Goal: Task Accomplishment & Management: Use online tool/utility

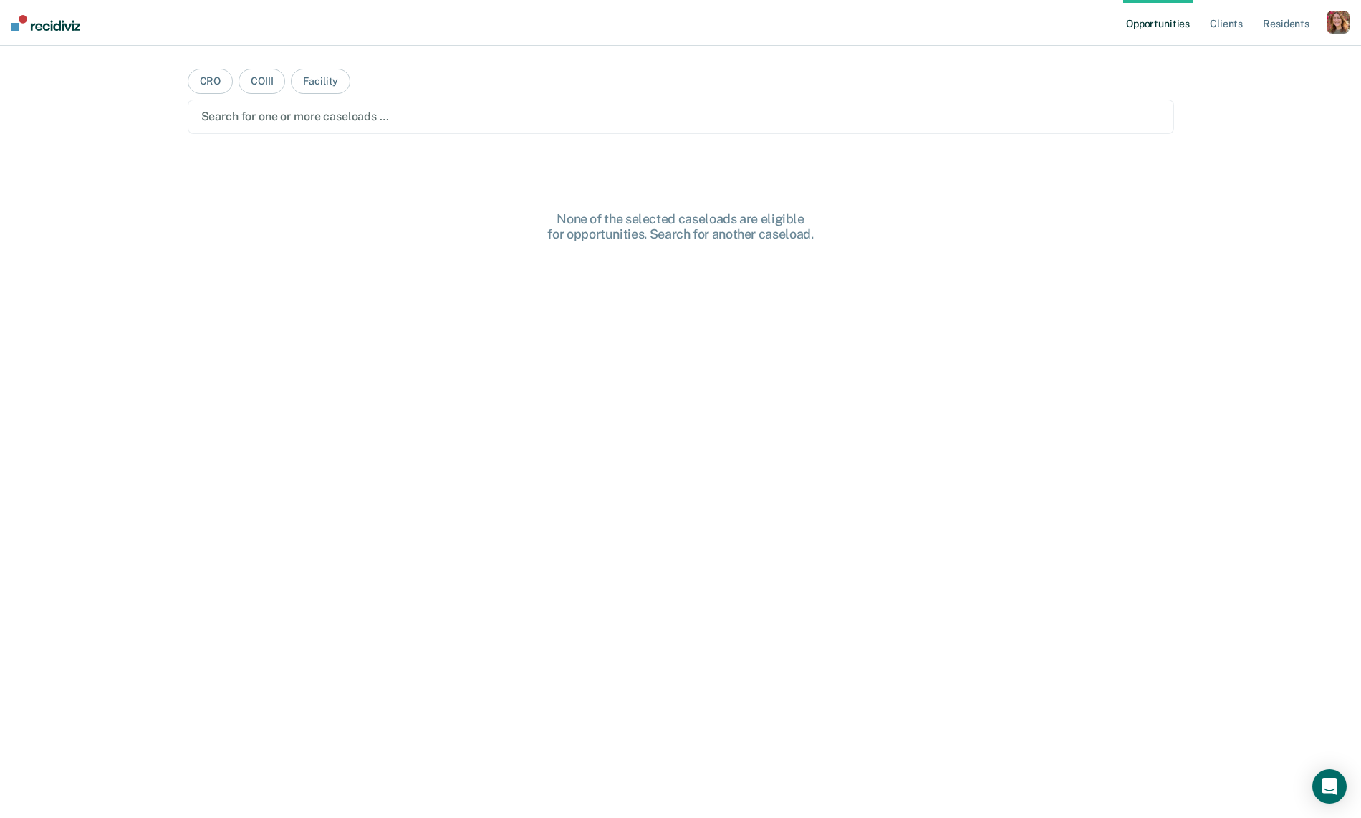
click at [1334, 21] on div "button" at bounding box center [1338, 22] width 23 height 23
click at [1240, 63] on link "Profile" at bounding box center [1280, 58] width 115 height 12
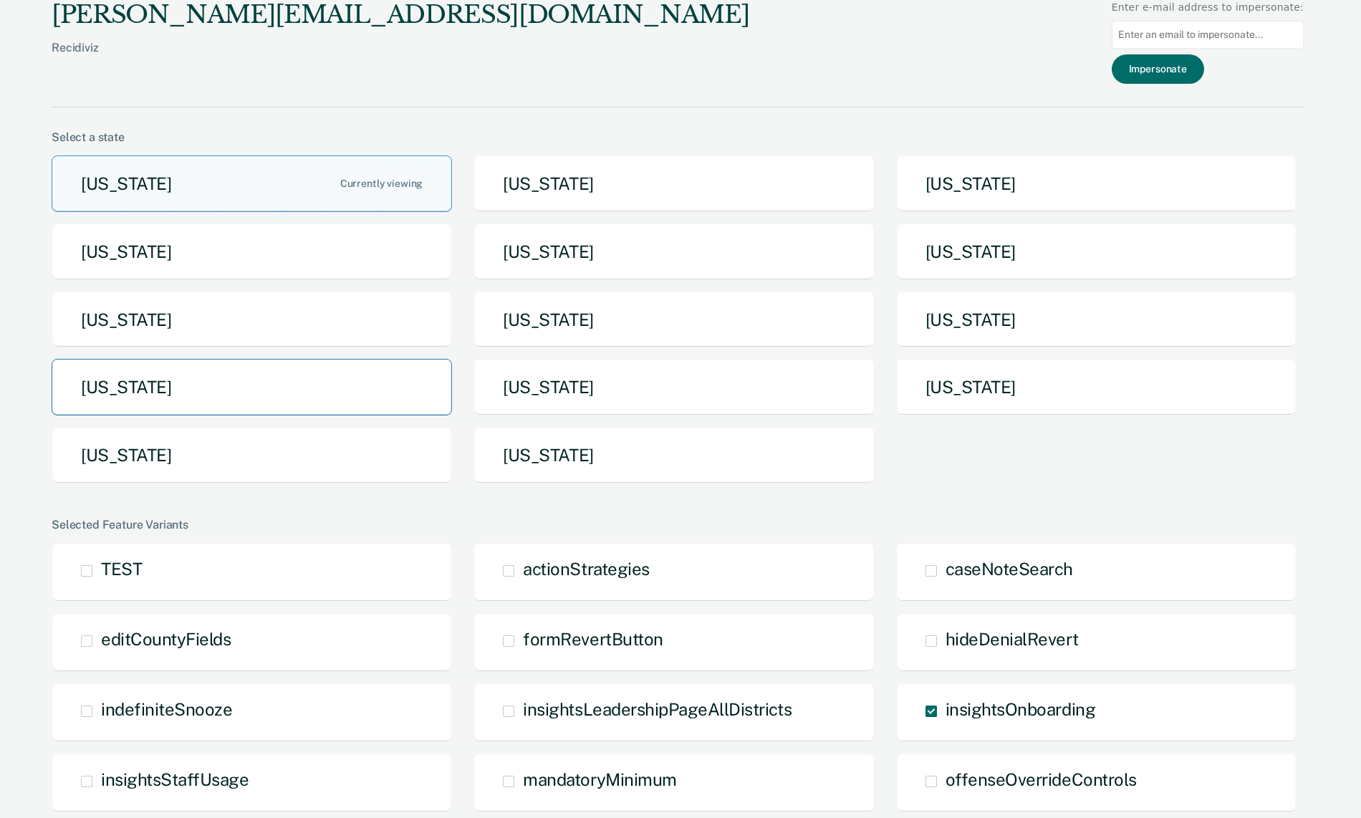
click at [163, 383] on button "North Dakota" at bounding box center [252, 387] width 400 height 57
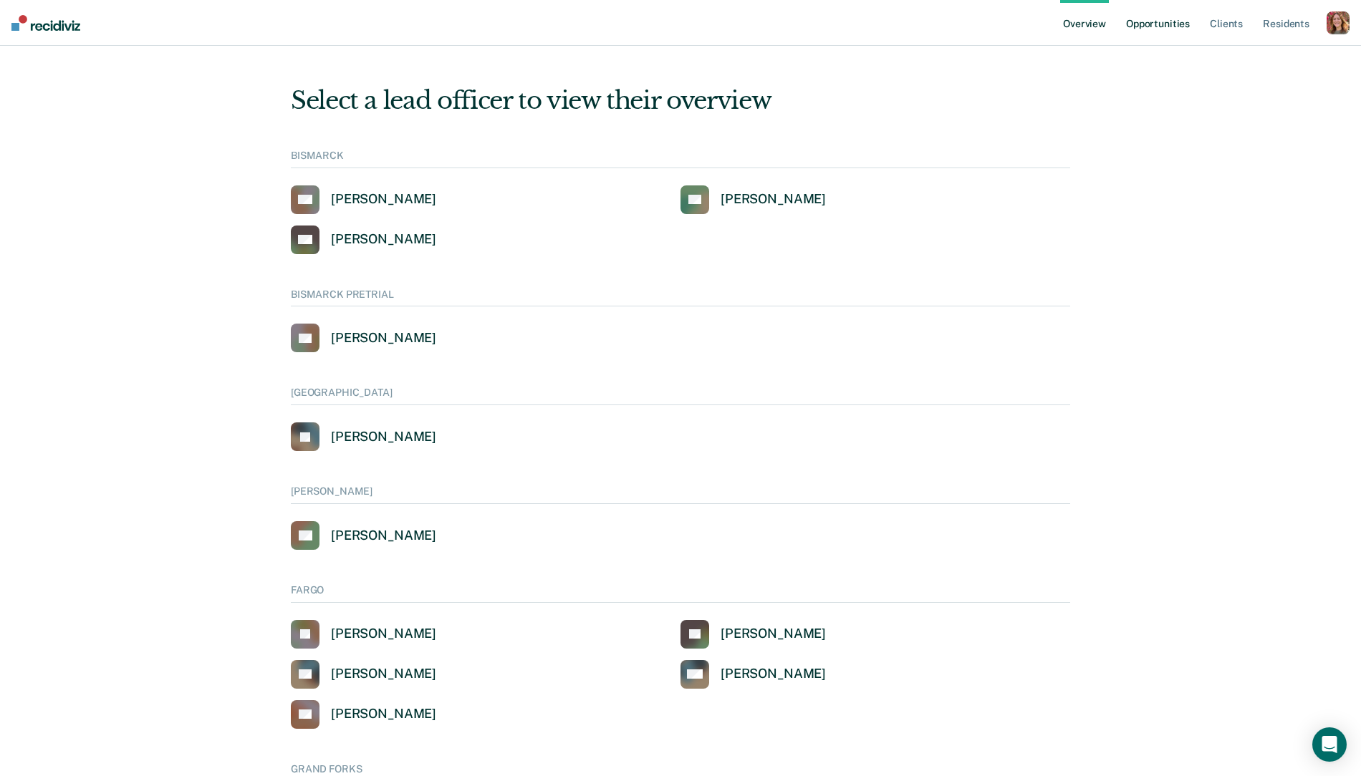
click at [1132, 26] on link "Opportunities" at bounding box center [1157, 23] width 69 height 46
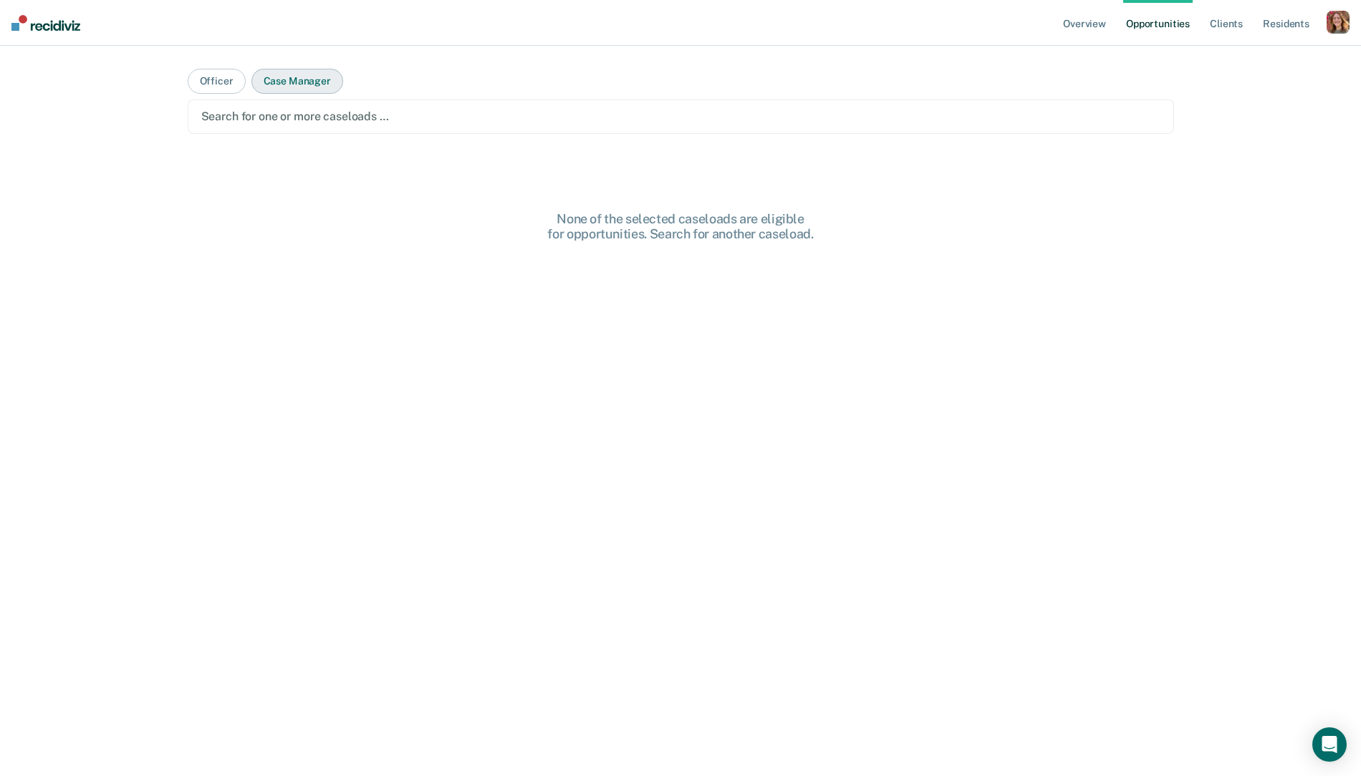
click at [302, 80] on button "Case Manager" at bounding box center [297, 81] width 92 height 25
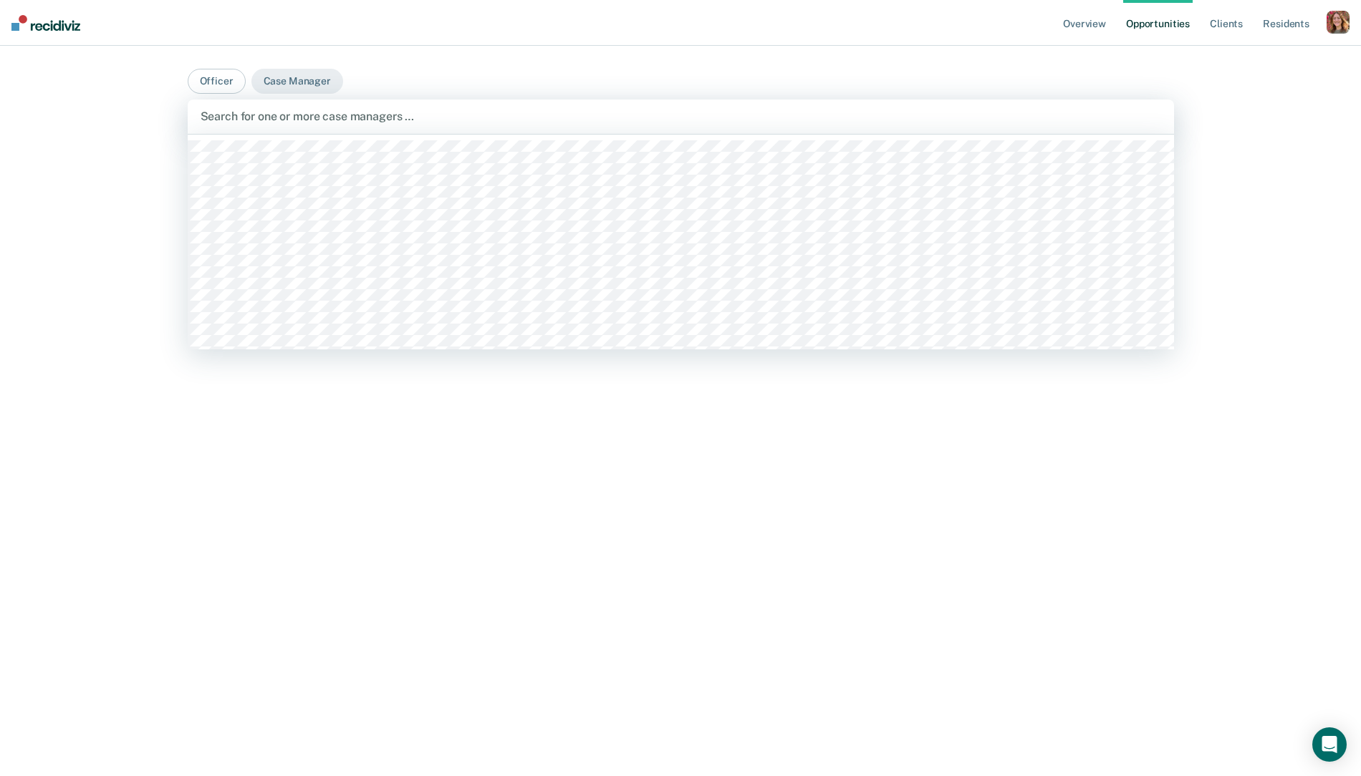
click at [305, 103] on div "Search for one or more case managers …" at bounding box center [681, 117] width 986 height 34
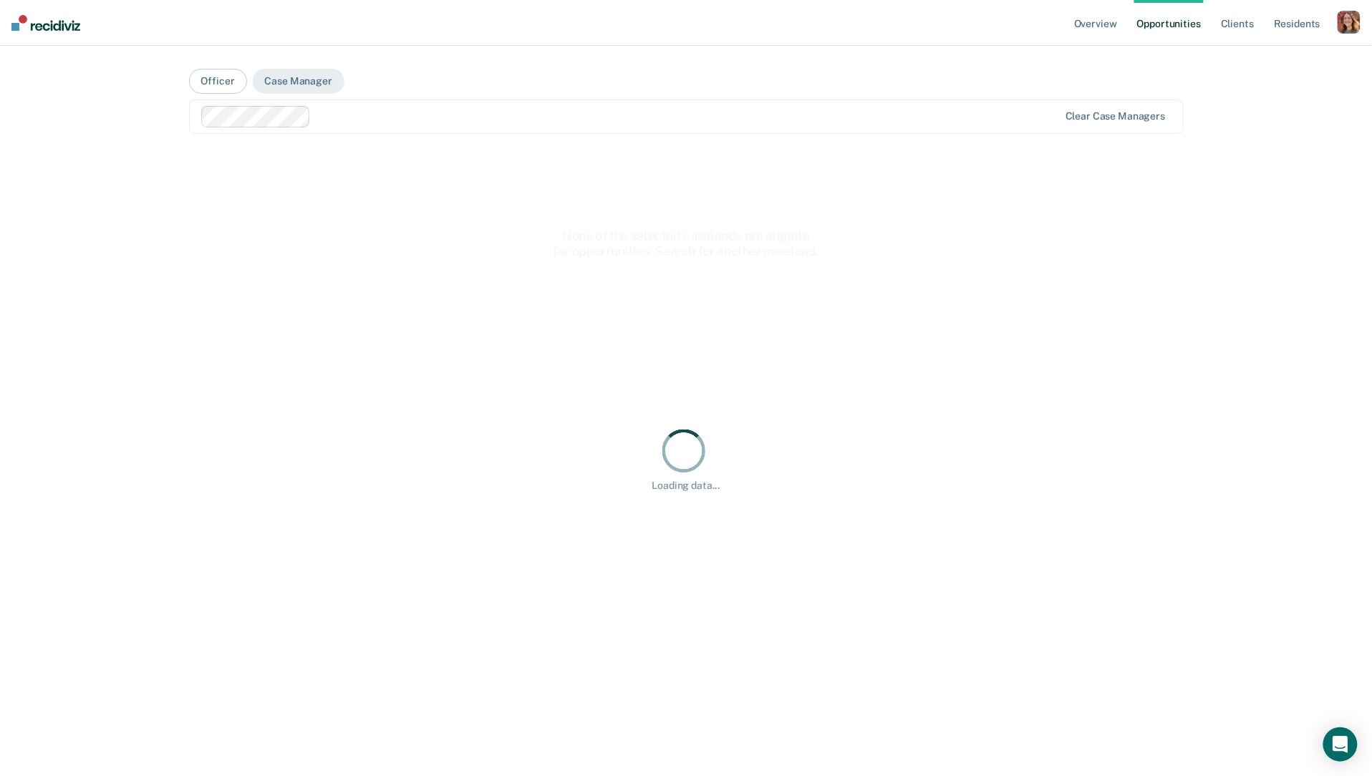
click at [385, 121] on div at bounding box center [688, 116] width 743 height 16
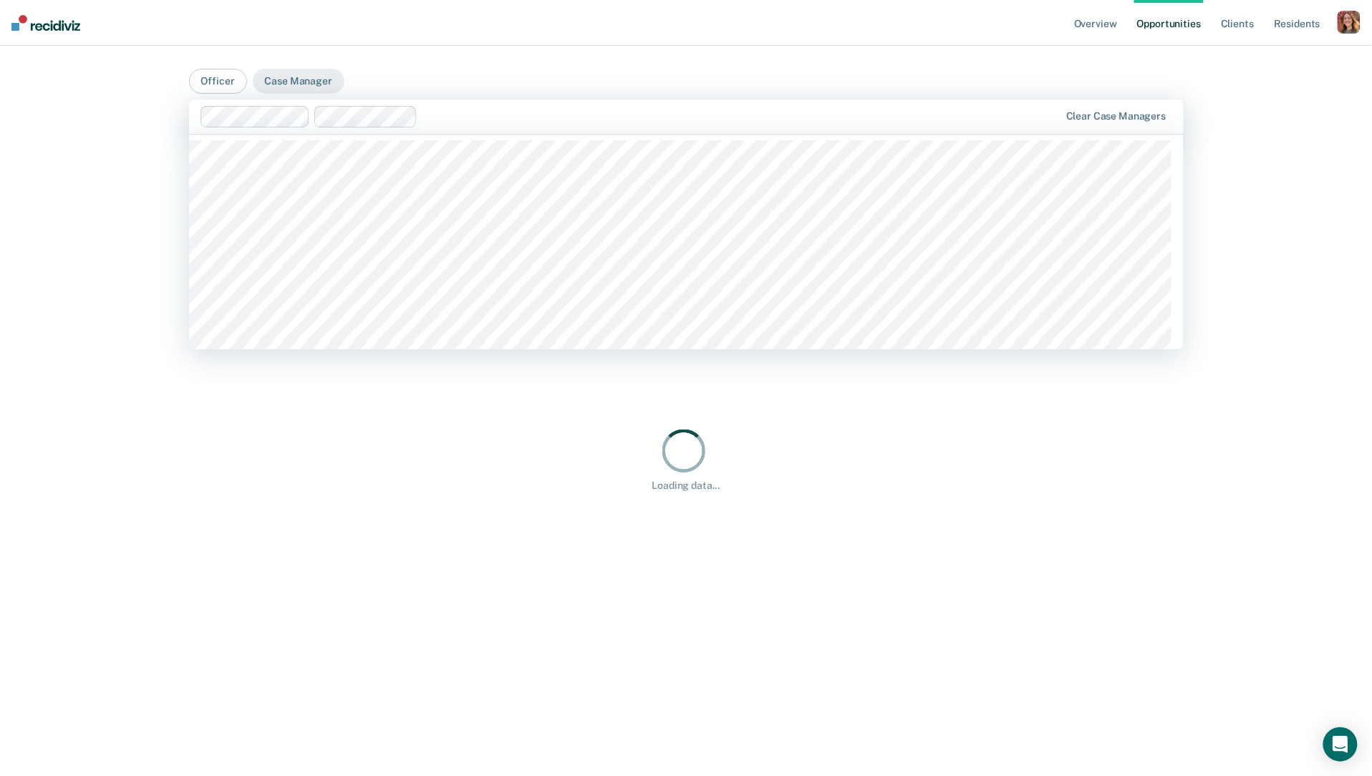
click at [443, 120] on div at bounding box center [741, 116] width 636 height 16
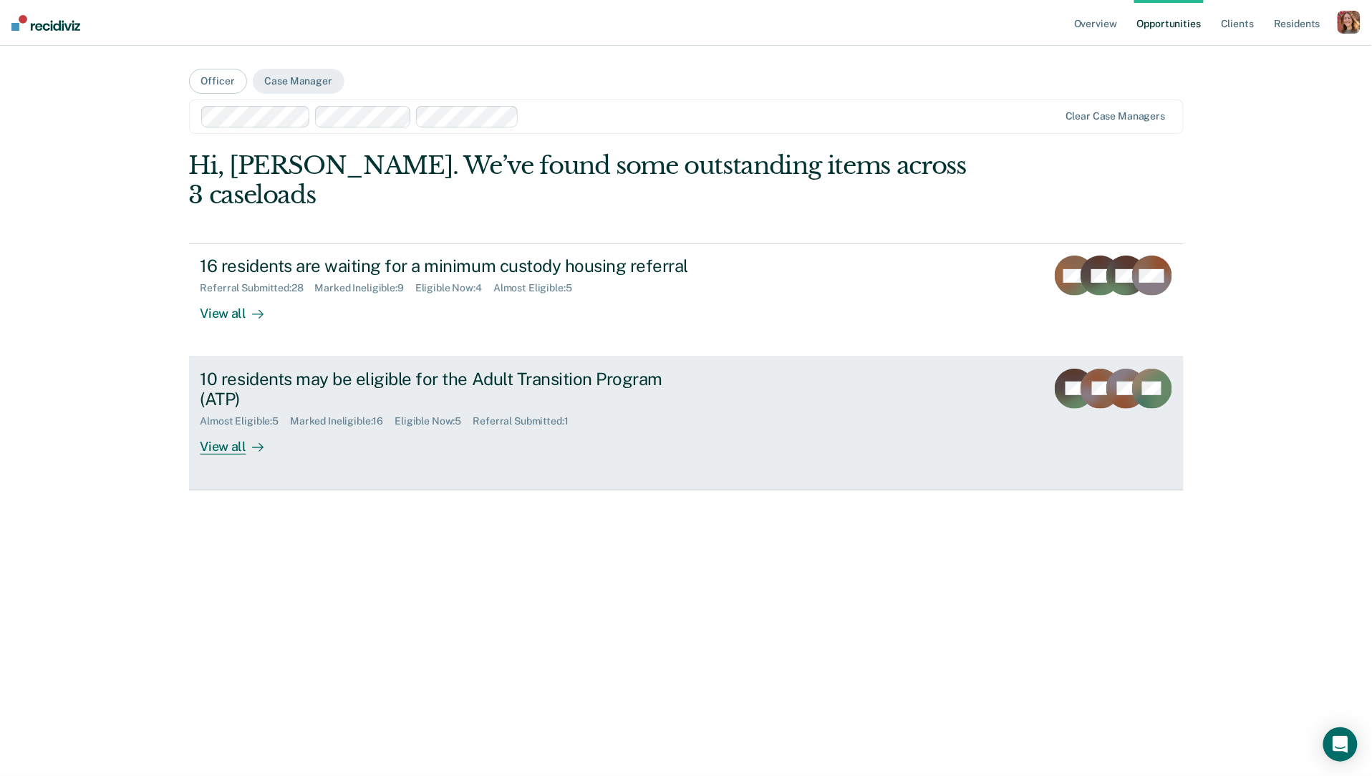
click at [225, 428] on link "10 residents may be eligible for the Adult Transition Program (ATP) Almost Elig…" at bounding box center [686, 423] width 995 height 133
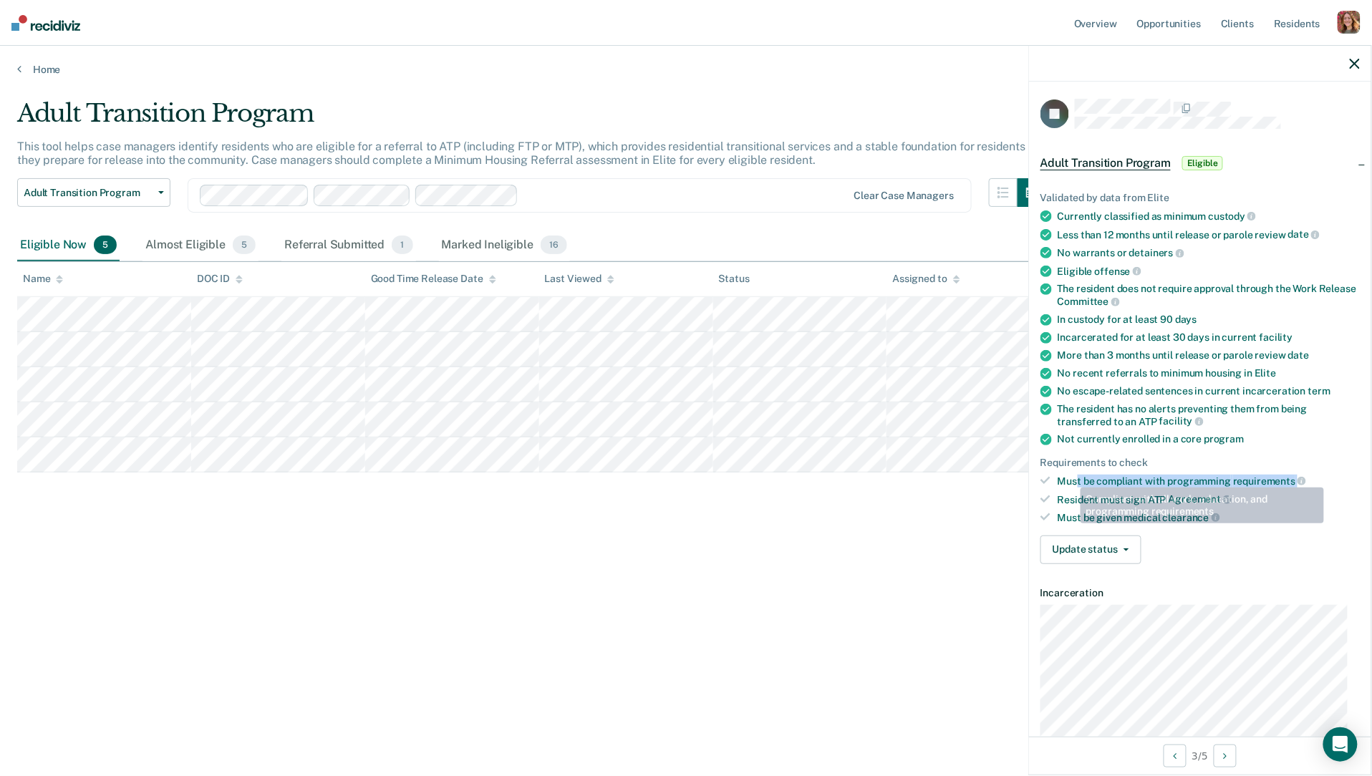
drag, startPoint x: 1076, startPoint y: 482, endPoint x: 1268, endPoint y: 484, distance: 192.0
click at [1268, 484] on ul "Validated by data from Elite Currently classified as minimum custody Less than …" at bounding box center [1200, 358] width 319 height 332
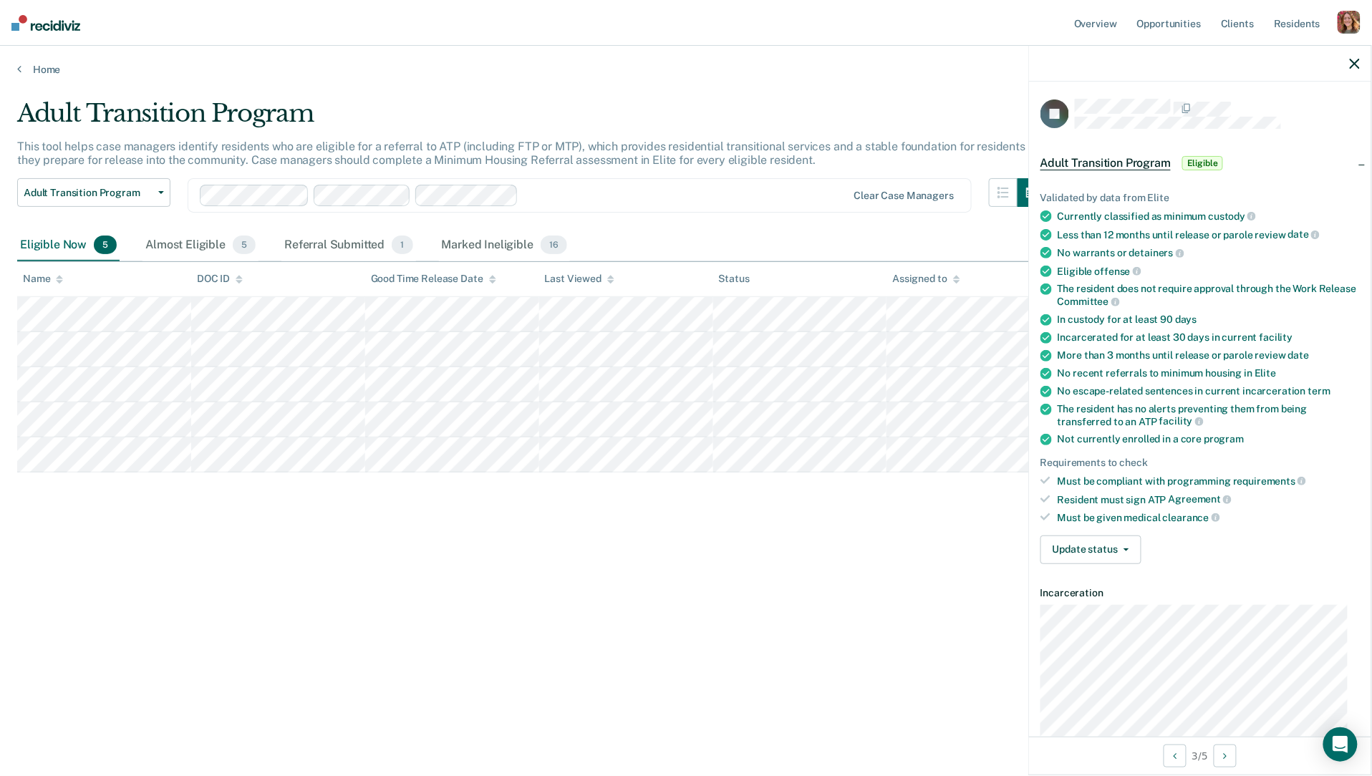
drag, startPoint x: 1068, startPoint y: 495, endPoint x: 1203, endPoint y: 492, distance: 135.4
click at [1203, 494] on div "Resident must sign ATP Agreement" at bounding box center [1209, 500] width 302 height 13
drag, startPoint x: 1066, startPoint y: 514, endPoint x: 1205, endPoint y: 505, distance: 139.2
click at [1205, 511] on div "Must be given medical clearance" at bounding box center [1209, 517] width 302 height 13
click at [736, 617] on div "Adult Transition Program This tool helps case managers identify residents who a…" at bounding box center [686, 384] width 1338 height 570
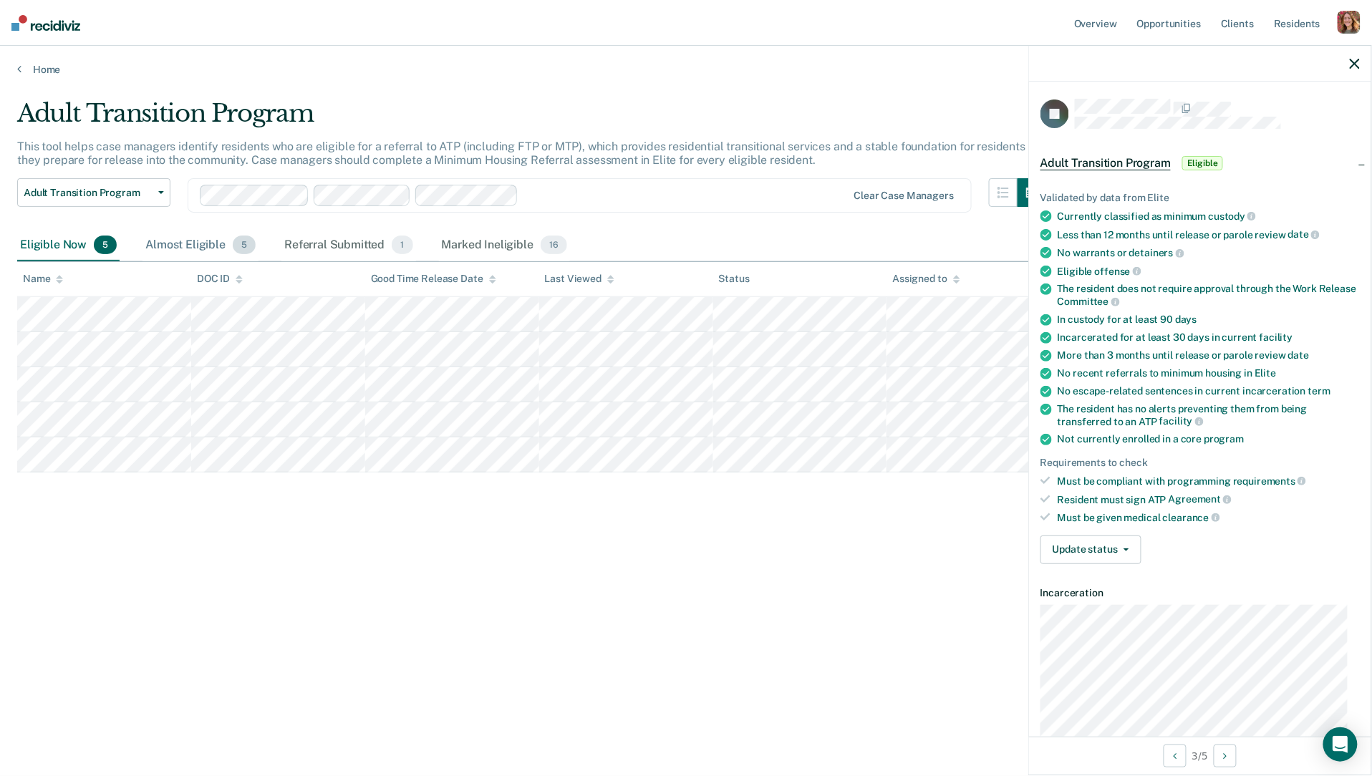
click at [165, 246] on div "Almost Eligible 5" at bounding box center [201, 246] width 116 height 32
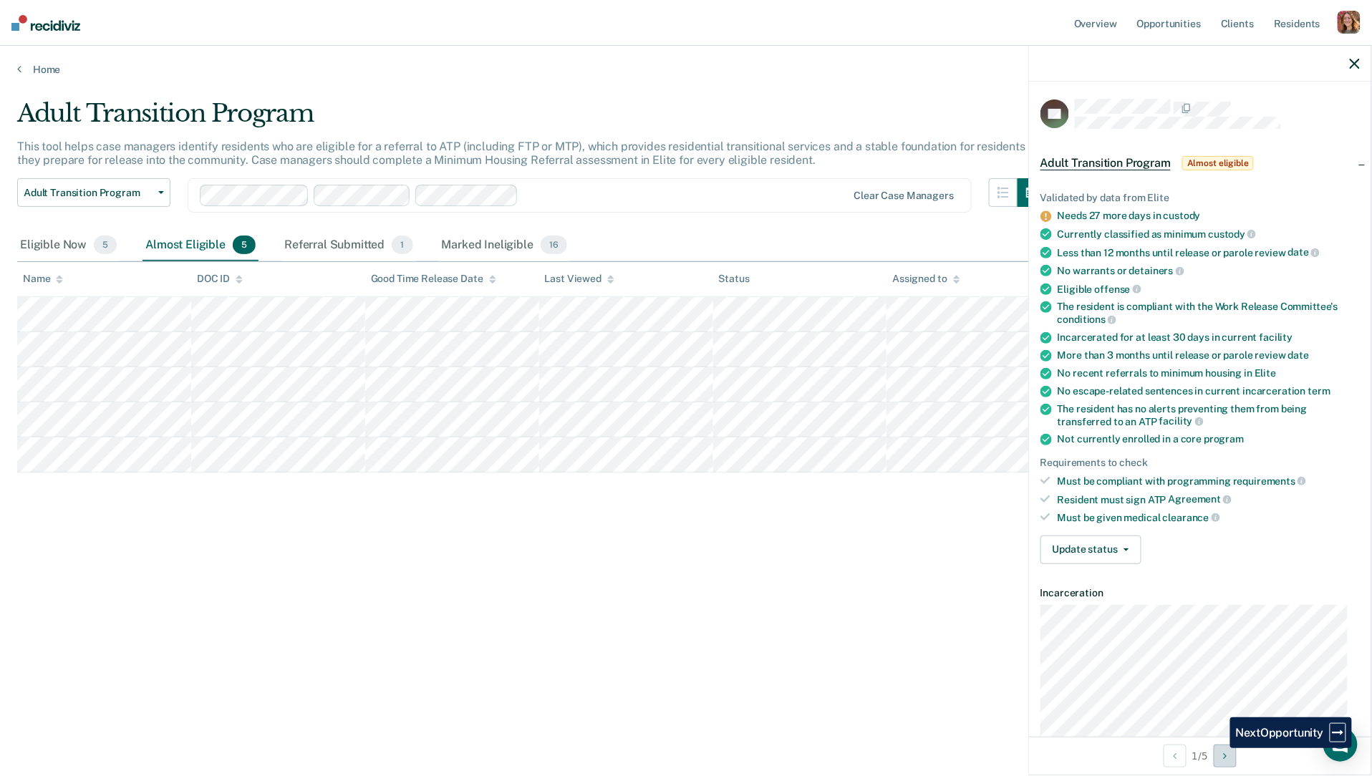
click at [1221, 749] on button "Next Opportunity" at bounding box center [1225, 756] width 23 height 23
click at [1223, 750] on button "Next Opportunity" at bounding box center [1225, 756] width 23 height 23
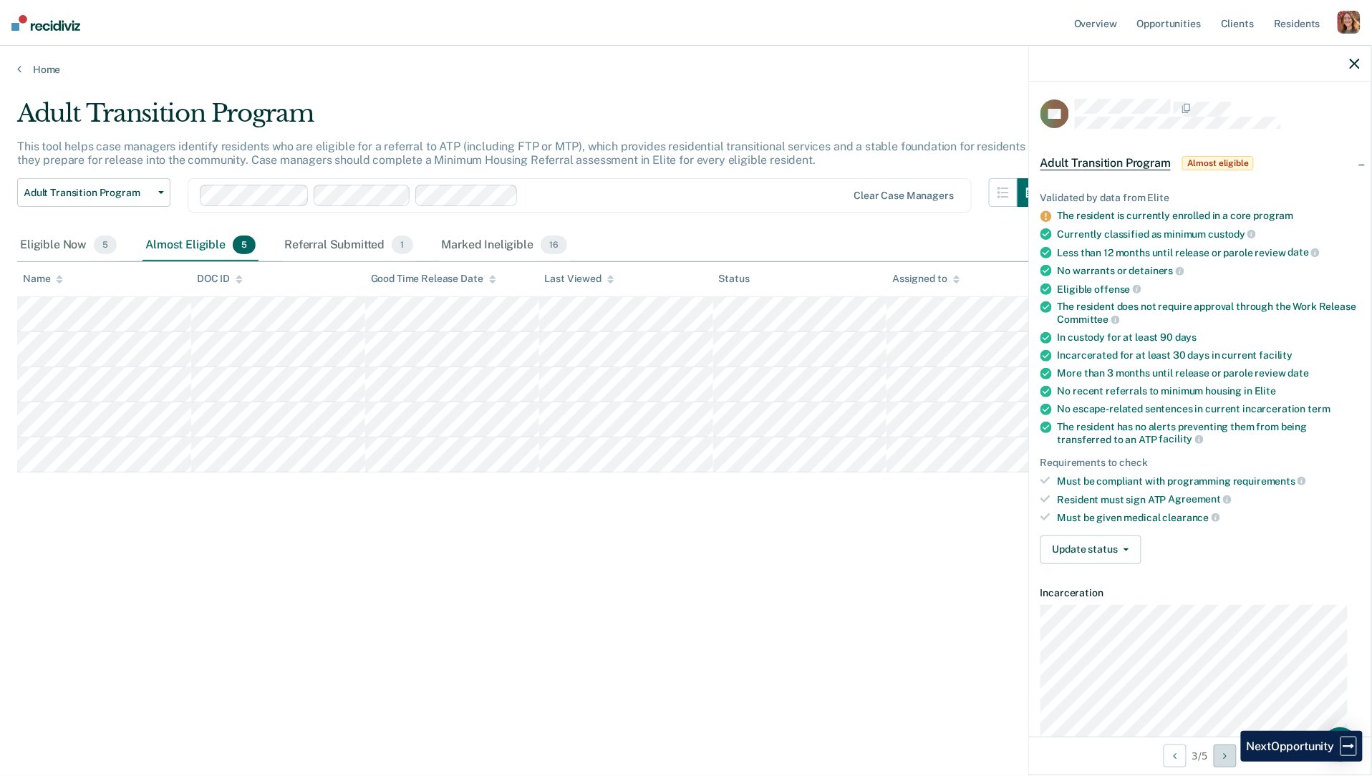
click at [1231, 762] on button "Next Opportunity" at bounding box center [1225, 756] width 23 height 23
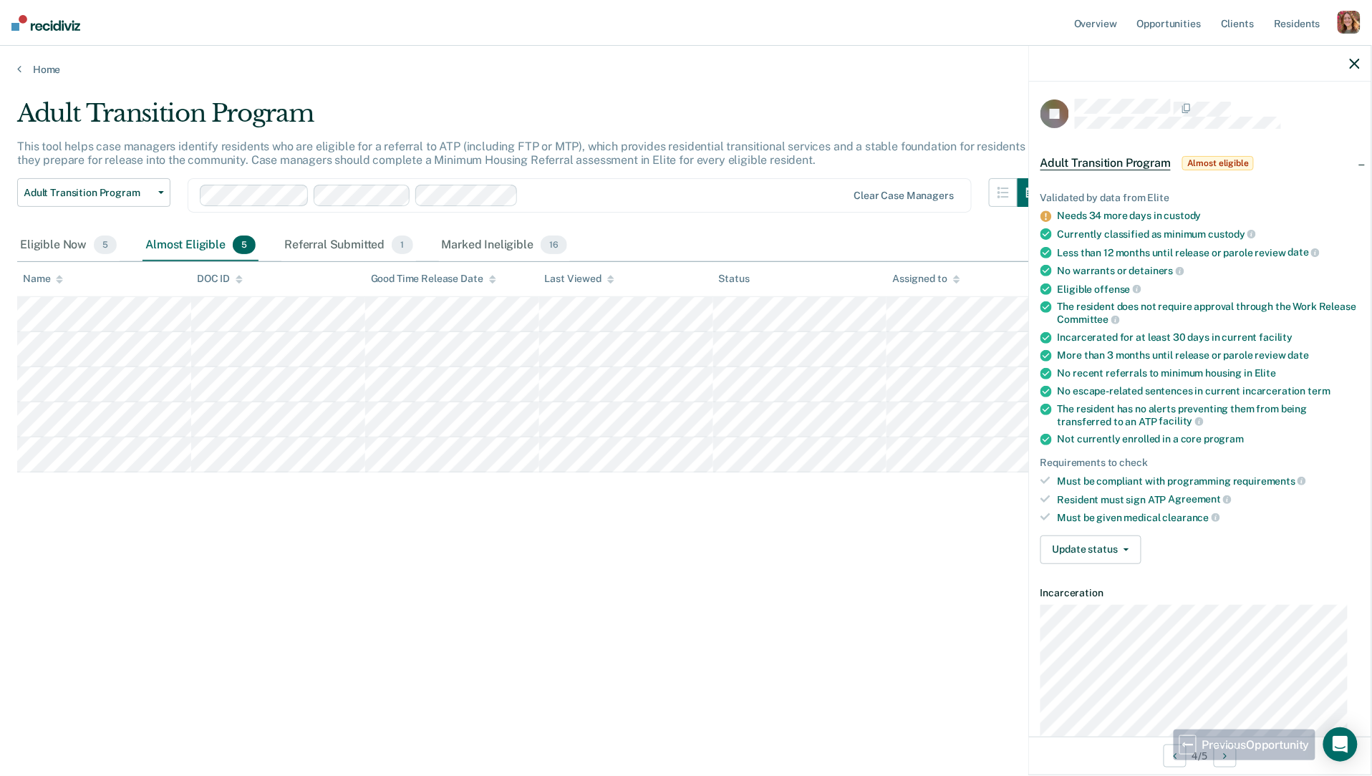
click at [1158, 760] on div "4 / 5" at bounding box center [1200, 756] width 342 height 38
click at [1170, 755] on button "Previous Opportunity" at bounding box center [1175, 756] width 23 height 23
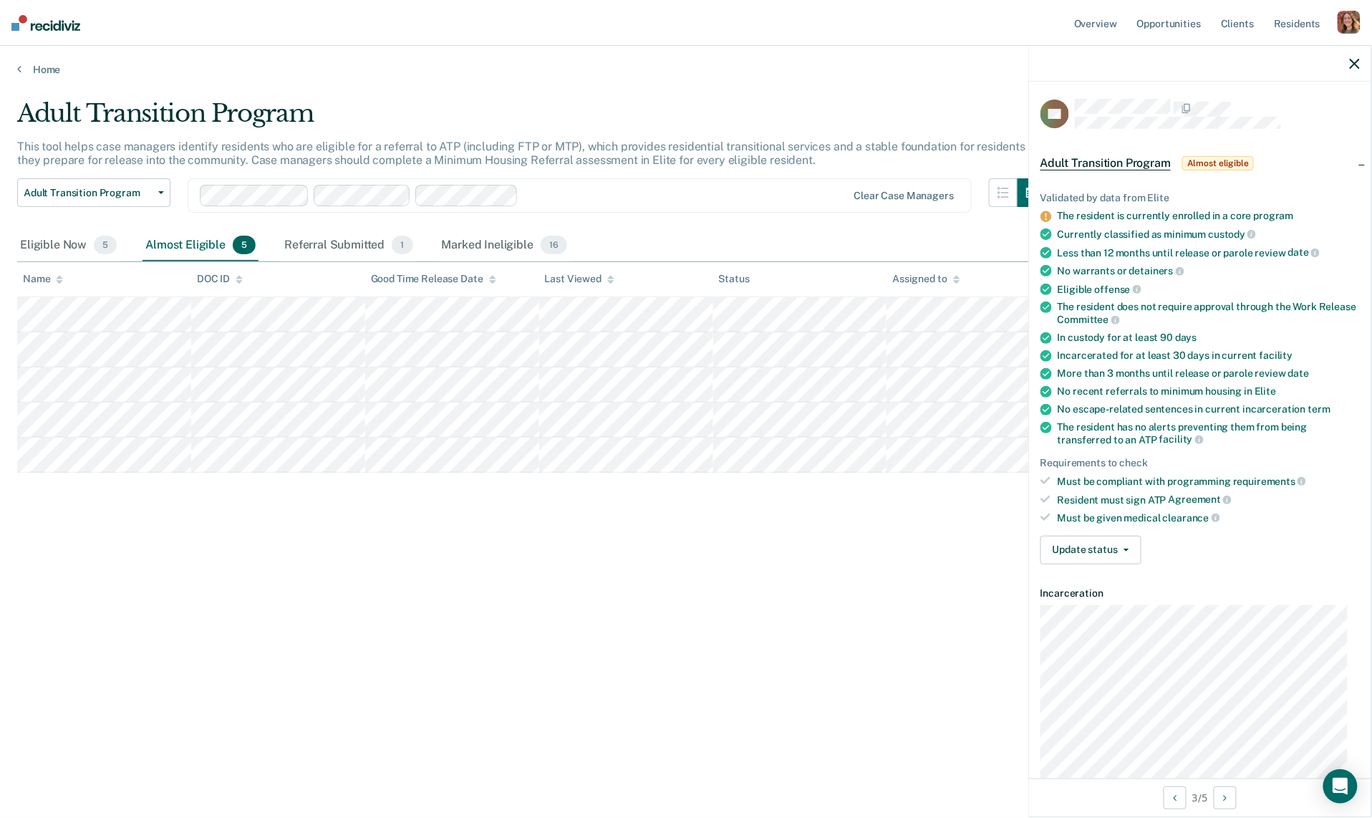
click at [1339, 23] on div "button" at bounding box center [1349, 22] width 23 height 23
click at [1247, 130] on link "Log Out" at bounding box center [1289, 129] width 122 height 12
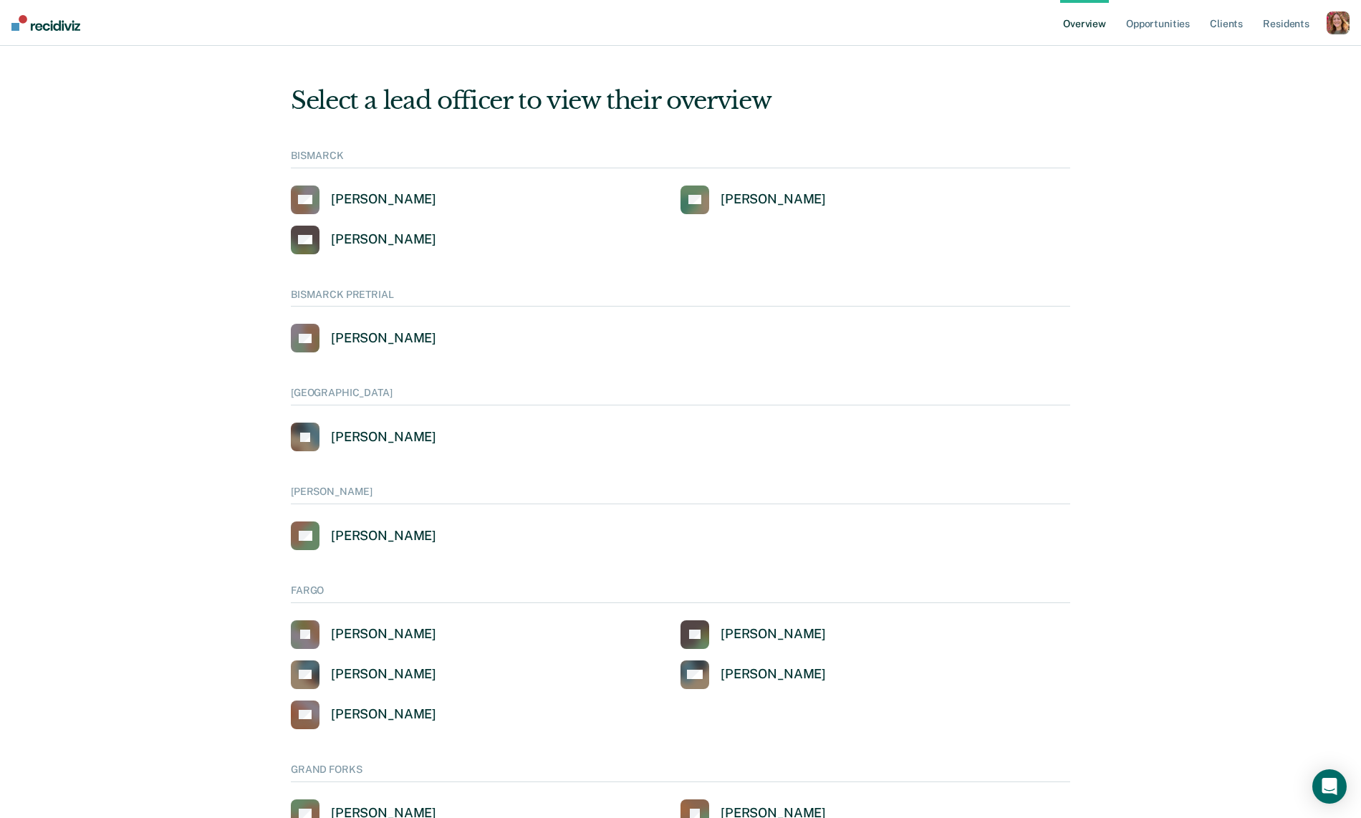
click at [1316, 25] on ul "Overview Opportunities Client s Resident s" at bounding box center [1193, 23] width 266 height 46
click at [1328, 24] on div "button" at bounding box center [1338, 22] width 23 height 23
click at [912, 117] on div "Select a lead officer to view their overview BISMARCK AA Amber Auck DF Darin Fe…" at bounding box center [681, 761] width 860 height 1397
click at [1153, 26] on link "Opportunities" at bounding box center [1157, 23] width 69 height 46
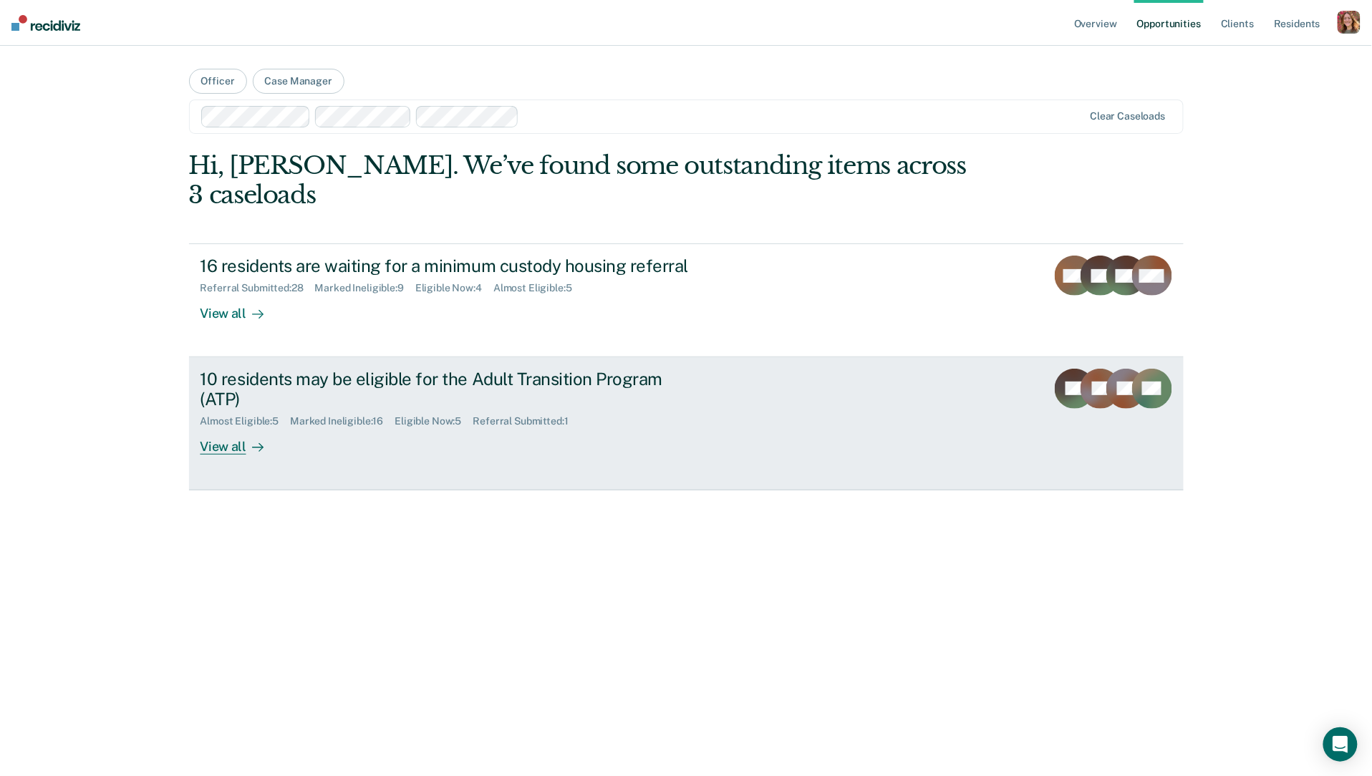
click at [228, 428] on div "View all" at bounding box center [241, 442] width 80 height 28
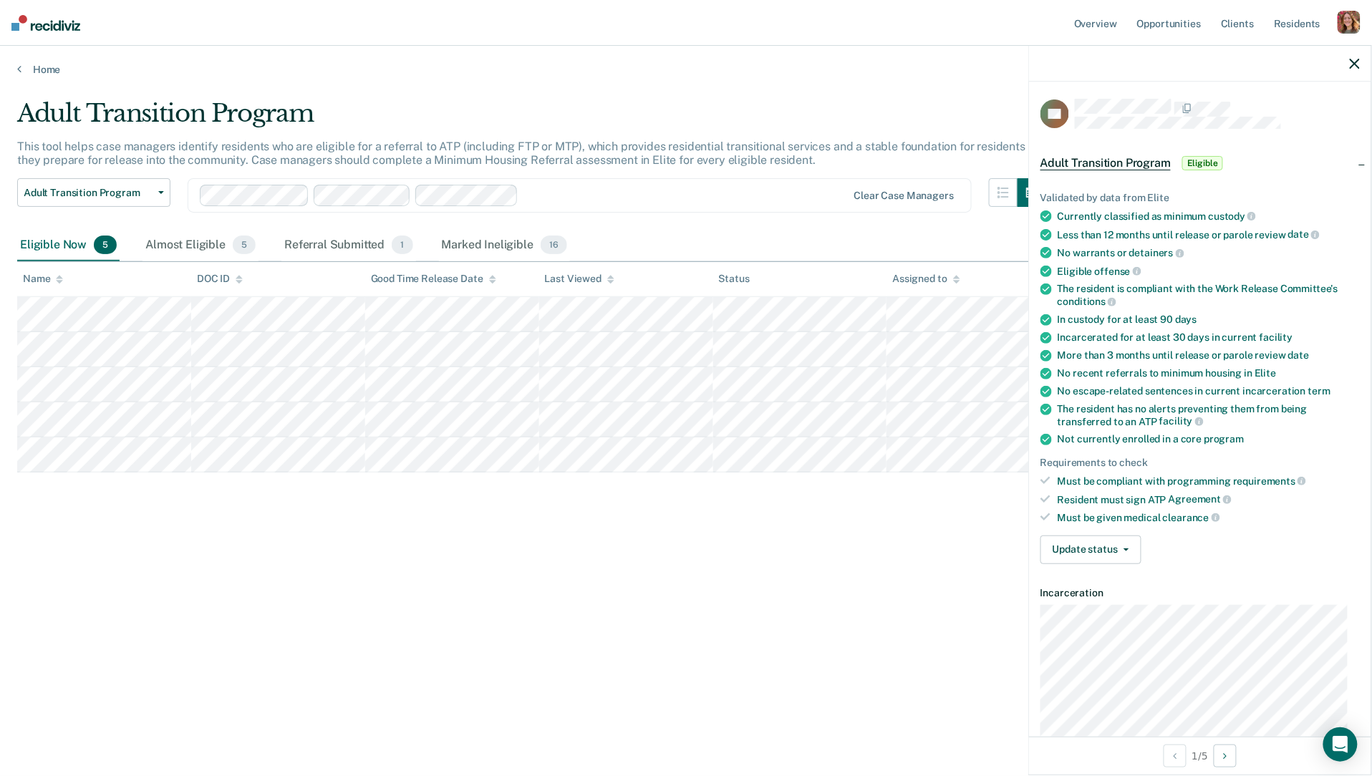
click at [1100, 350] on div "More than 3 months until release or parole review date" at bounding box center [1209, 356] width 302 height 12
click at [1064, 317] on div "In custody for at least 90 days" at bounding box center [1209, 320] width 302 height 12
drag, startPoint x: 1062, startPoint y: 318, endPoint x: 1183, endPoint y: 352, distance: 125.6
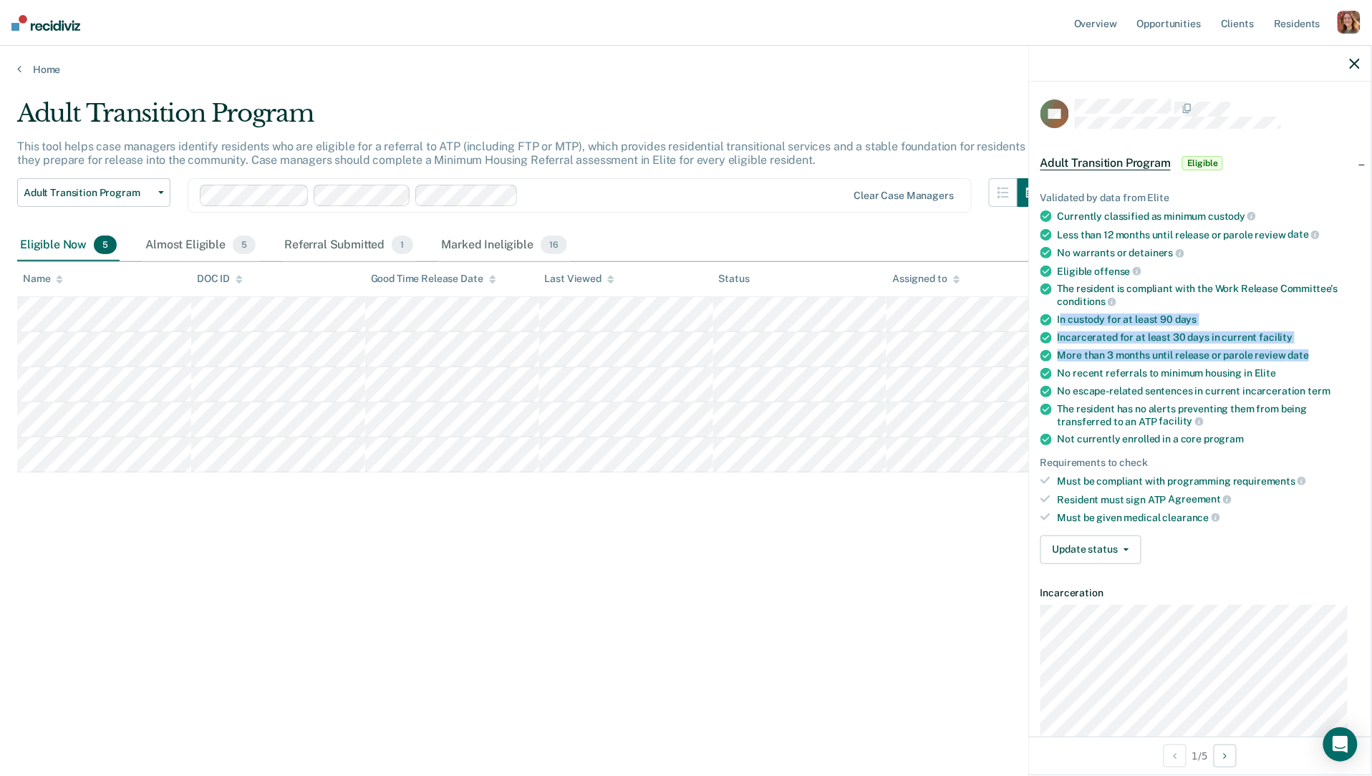
click at [1319, 352] on ul "Validated by data from Elite Currently classified as minimum custody Less than …" at bounding box center [1200, 358] width 319 height 332
click at [1147, 350] on div "More than 3 months until release or parole review date" at bounding box center [1209, 356] width 302 height 12
drag, startPoint x: 1057, startPoint y: 315, endPoint x: 1357, endPoint y: 357, distance: 303.7
click at [1357, 357] on div "Validated by data from Elite Currently classified as minimum custody Less than …" at bounding box center [1200, 372] width 342 height 407
click at [1068, 315] on div "In custody for at least 90 days" at bounding box center [1209, 320] width 302 height 12
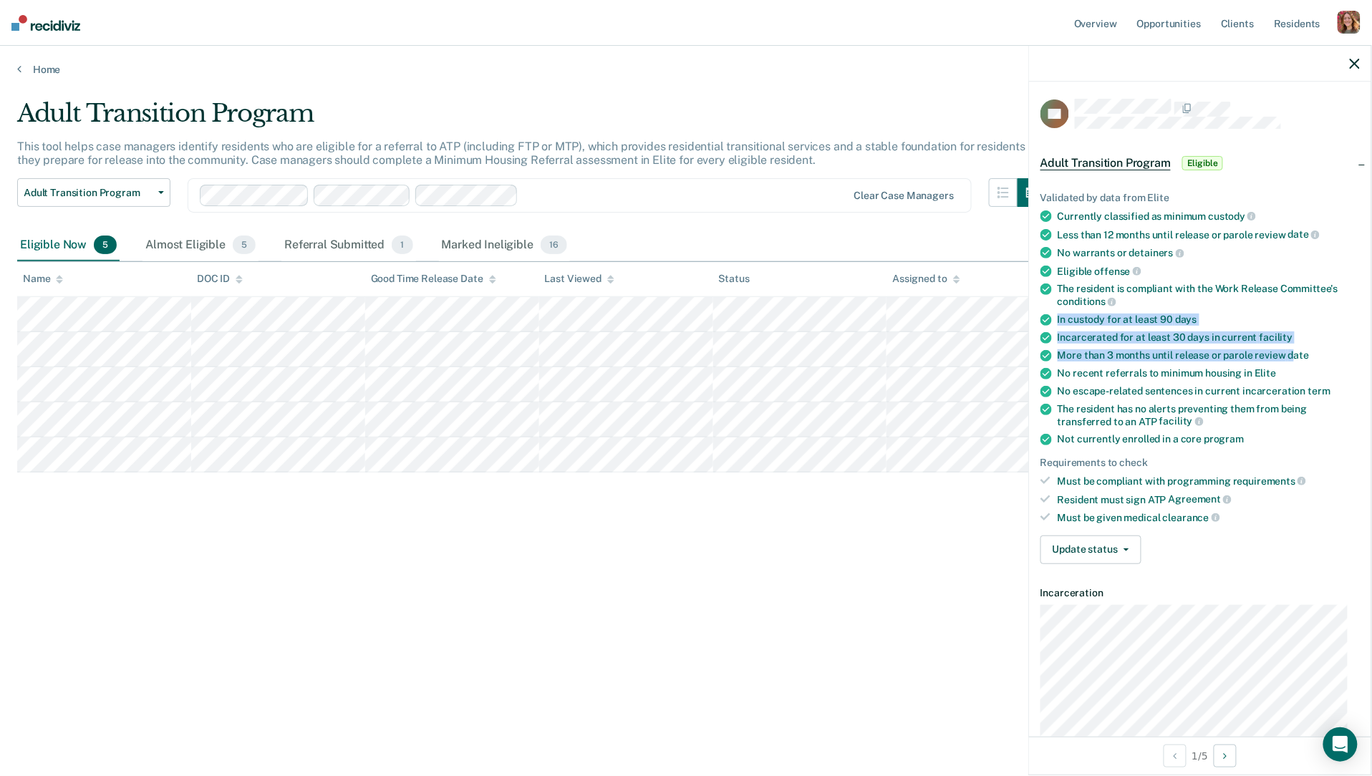
drag, startPoint x: 1059, startPoint y: 319, endPoint x: 1290, endPoint y: 350, distance: 232.8
click at [1290, 350] on ul "Validated by data from Elite Currently classified as minimum custody Less than …" at bounding box center [1200, 358] width 319 height 332
click at [1233, 213] on span "custody" at bounding box center [1233, 216] width 48 height 11
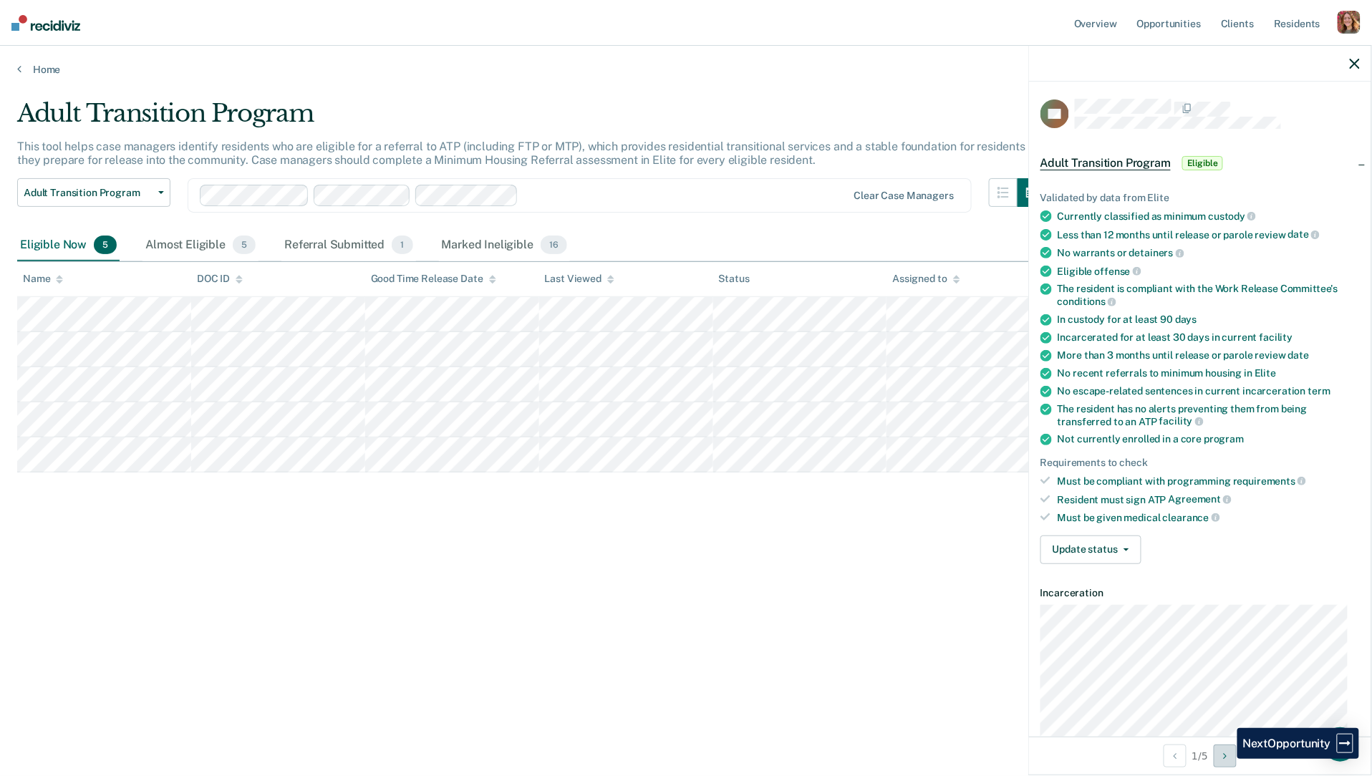
click at [1227, 759] on icon "Next Opportunity" at bounding box center [1225, 756] width 4 height 10
click at [1174, 760] on icon "Previous Opportunity" at bounding box center [1176, 756] width 4 height 10
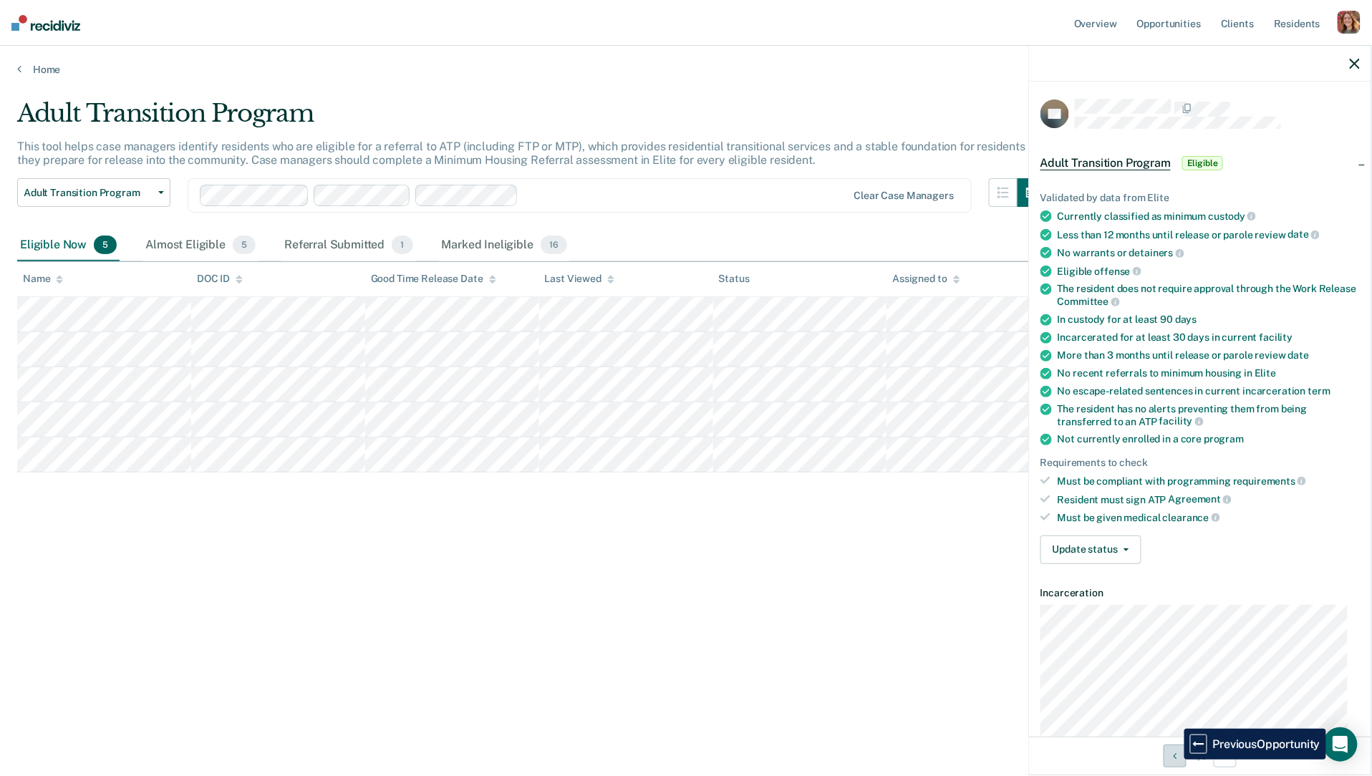
click at [1174, 760] on icon "Previous Opportunity" at bounding box center [1176, 756] width 4 height 10
click at [1083, 239] on ul "Validated by data from Elite Currently classified as minimum custody Less than …" at bounding box center [1200, 358] width 319 height 332
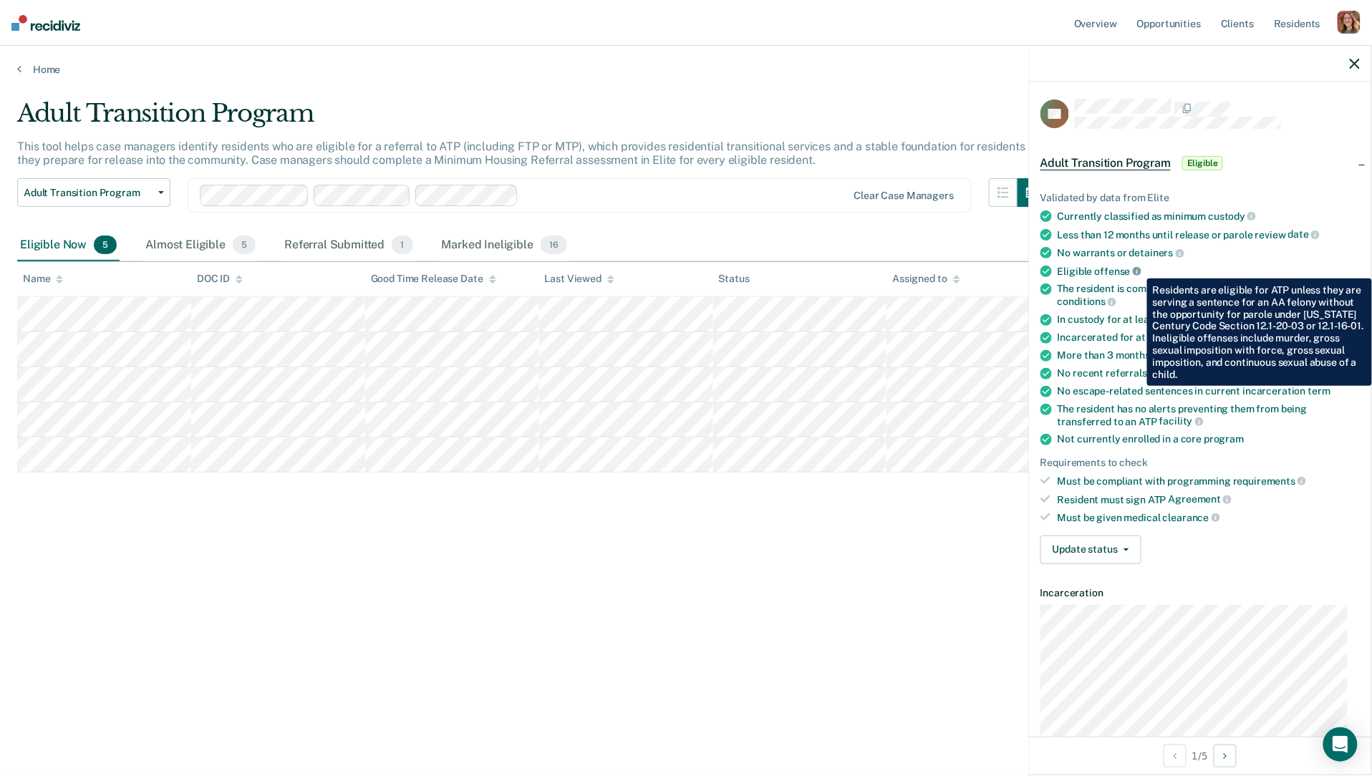
click at [1137, 268] on icon at bounding box center [1137, 271] width 9 height 9
